Goal: Information Seeking & Learning: Learn about a topic

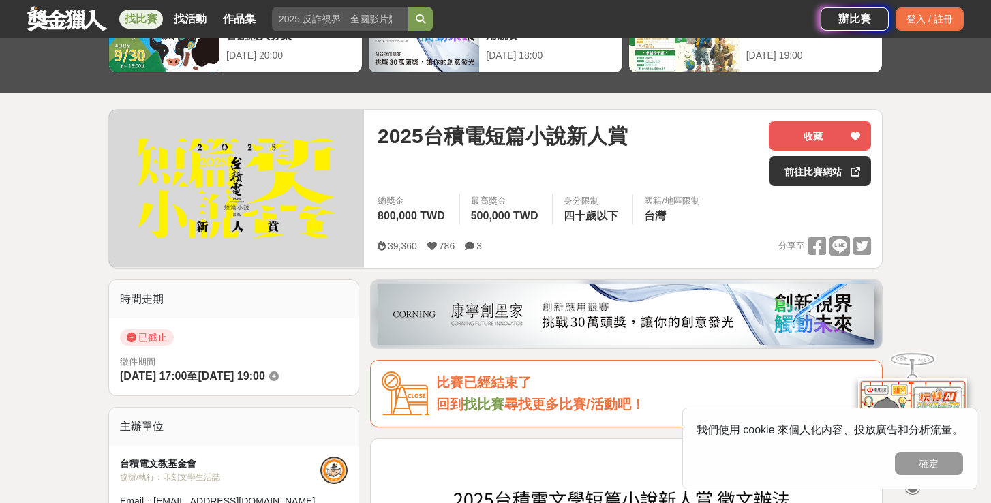
scroll to position [106, 0]
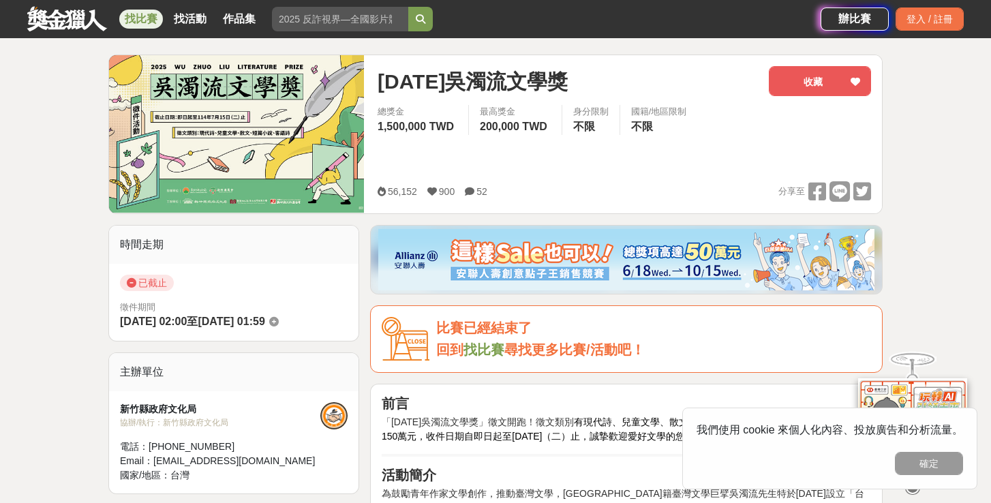
scroll to position [172, 0]
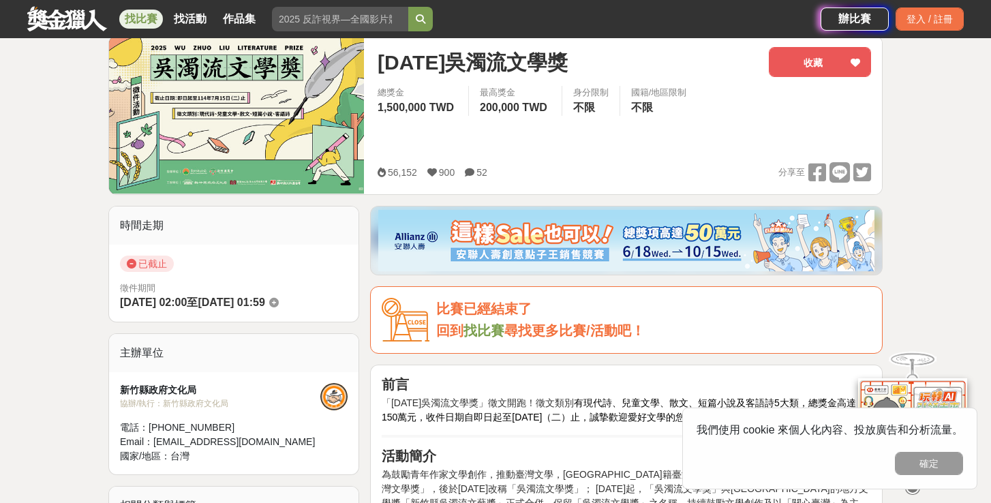
click at [497, 332] on link "找比賽" at bounding box center [483, 330] width 41 height 15
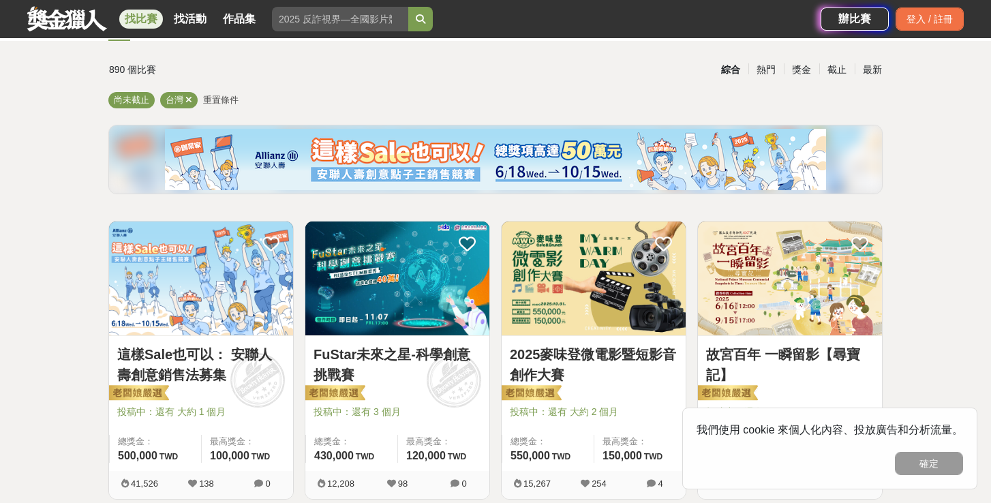
scroll to position [135, 0]
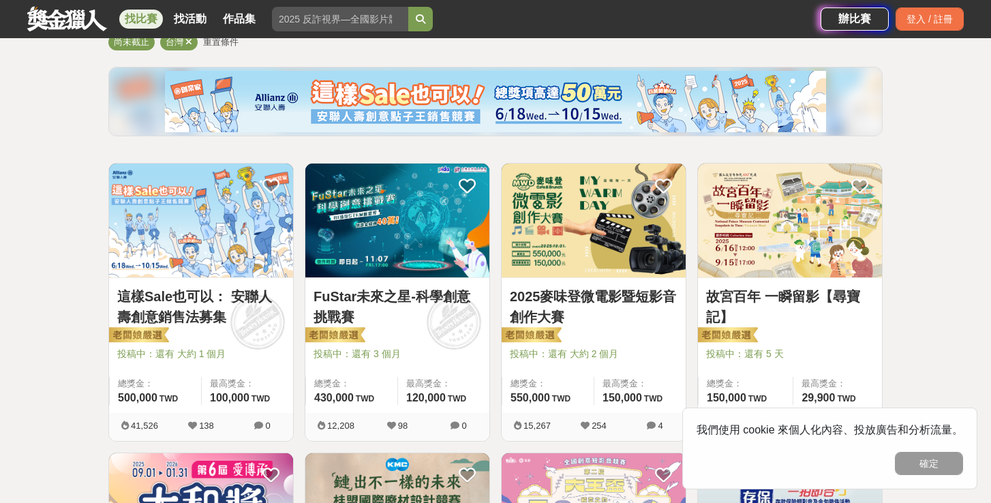
click at [409, 245] on img at bounding box center [397, 221] width 184 height 114
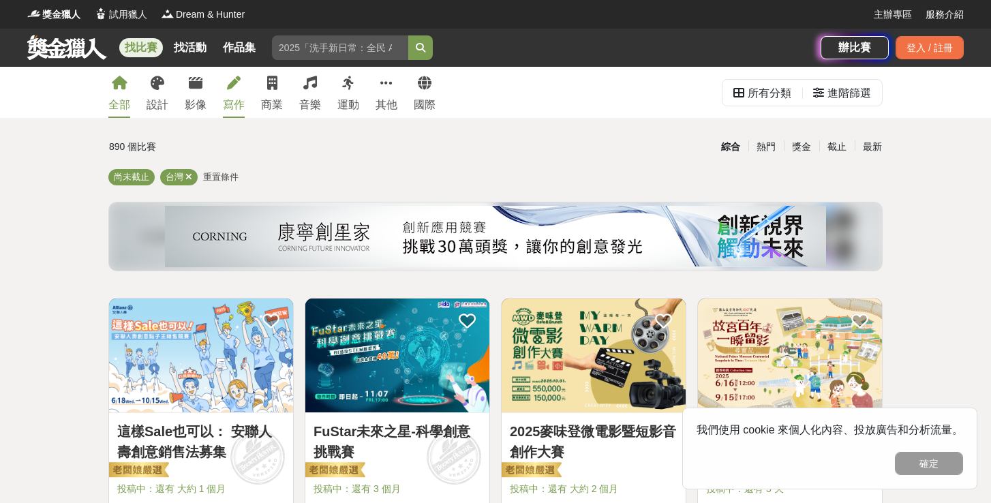
click at [230, 100] on div "寫作" at bounding box center [234, 105] width 22 height 16
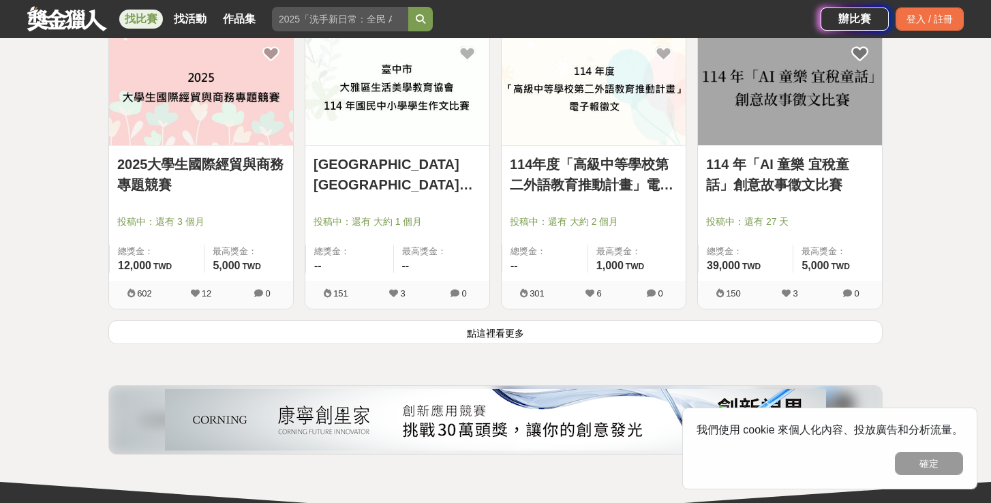
scroll to position [1714, 0]
click at [476, 339] on button "點這裡看更多" at bounding box center [495, 332] width 774 height 24
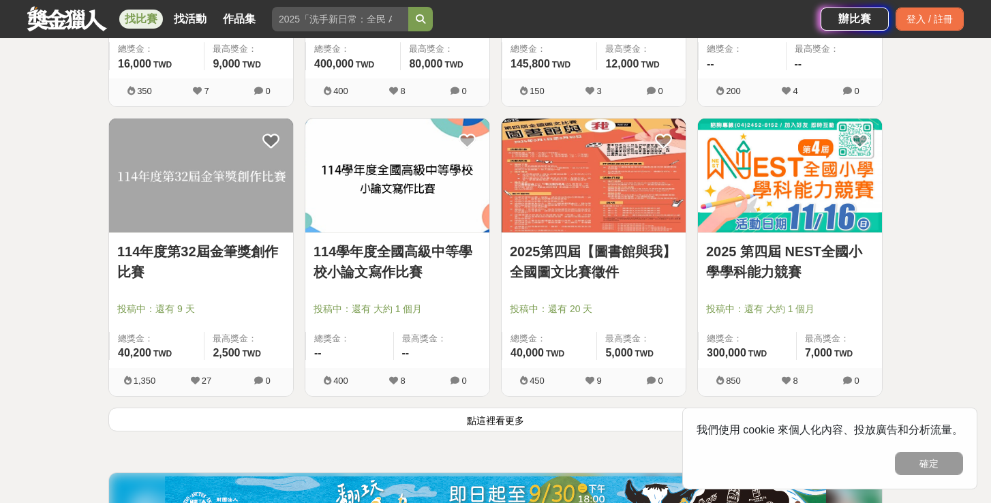
scroll to position [3369, 0]
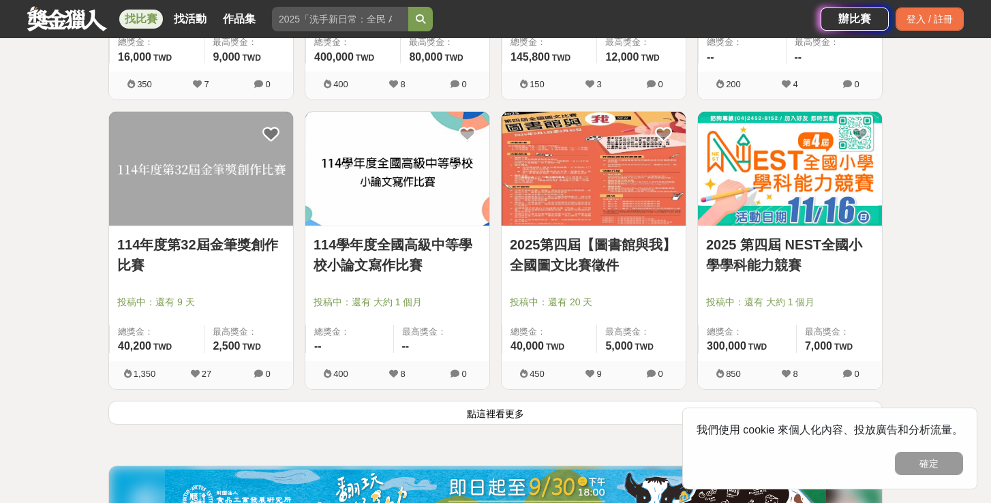
click at [450, 416] on button "點這裡看更多" at bounding box center [495, 413] width 774 height 24
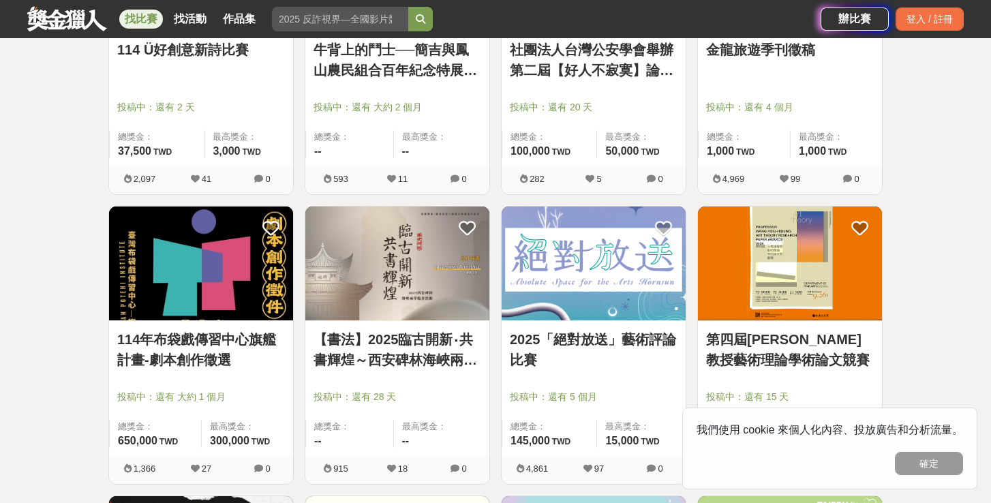
scroll to position [902, 0]
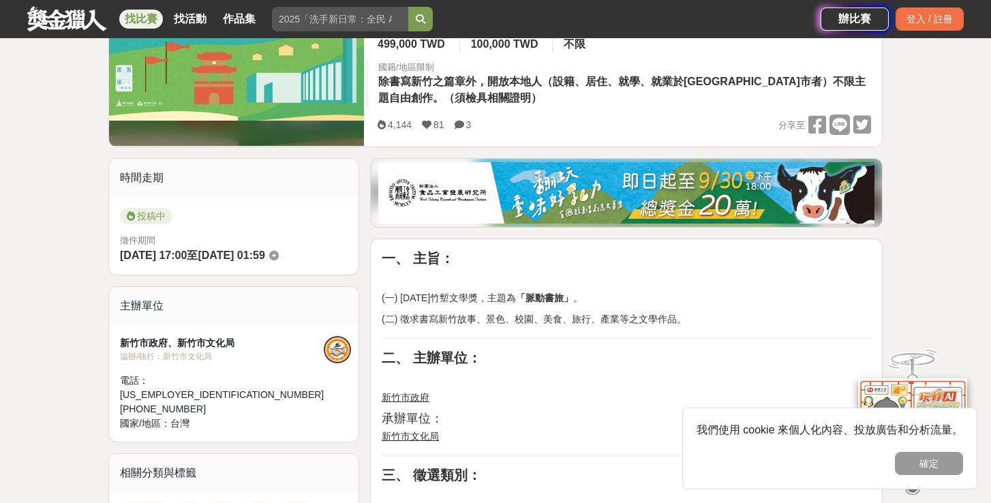
scroll to position [279, 0]
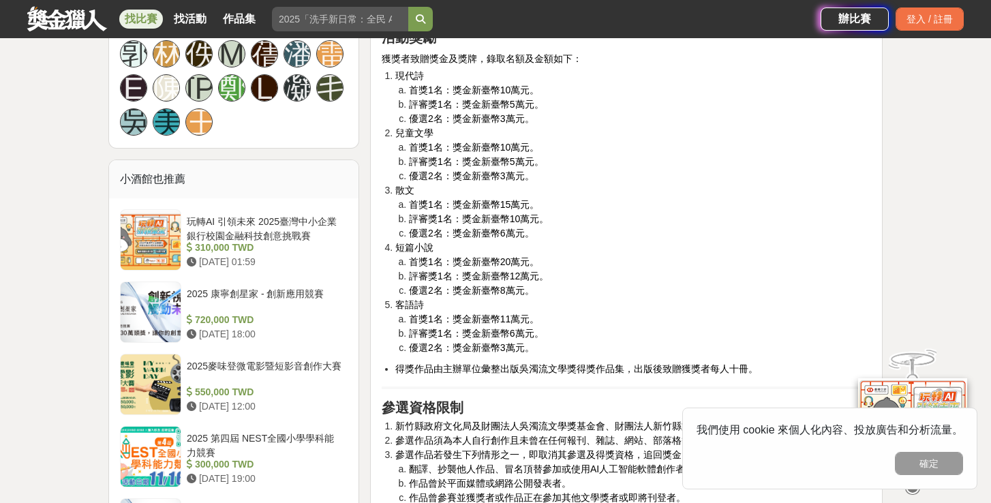
scroll to position [1016, 0]
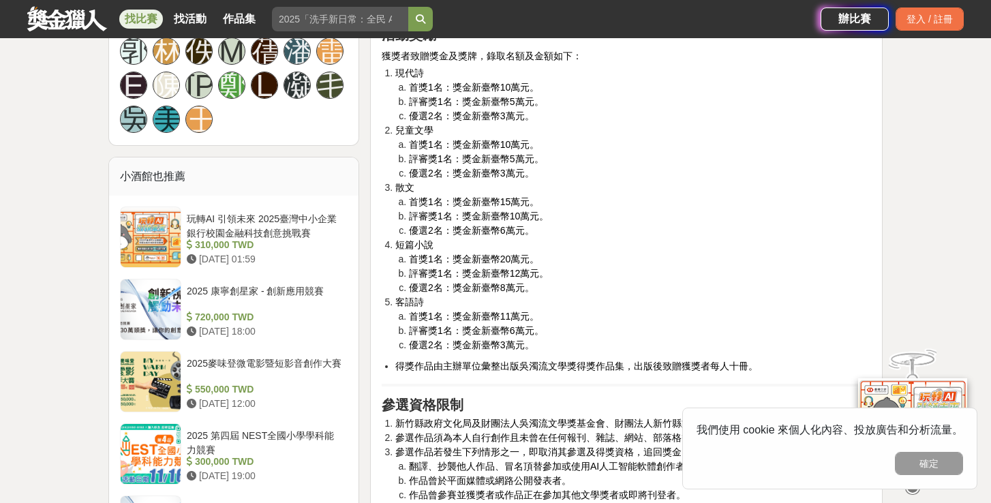
click at [617, 0] on div "找比賽 找活動 作品集 徵稿 挑戰組 跑步 競賽日期 主辦單位 熱血戰鬥" at bounding box center [423, 19] width 793 height 38
